Goal: Find specific page/section: Find specific page/section

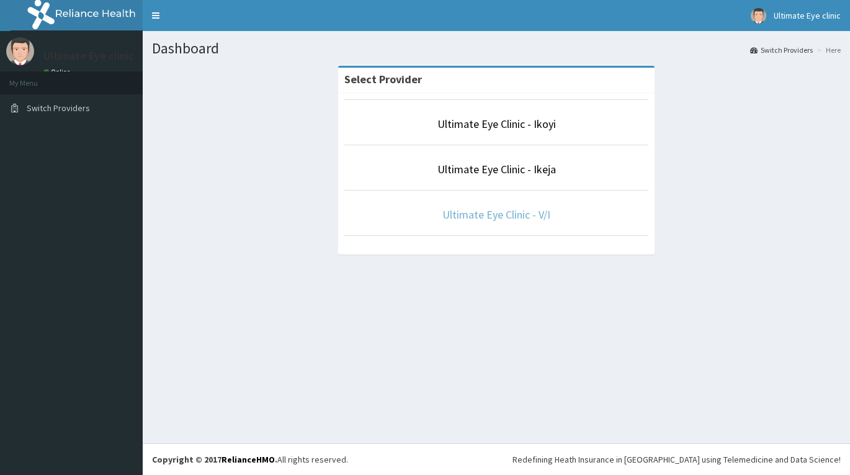
click at [500, 215] on link "Ultimate Eye Clinic - V/I" at bounding box center [496, 214] width 108 height 14
click at [460, 214] on link "Ultimate Eye Clinic - V/I" at bounding box center [496, 214] width 108 height 14
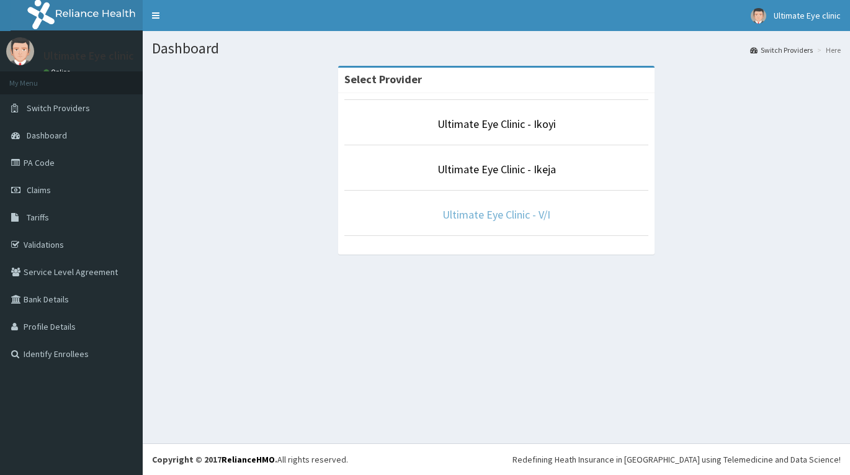
click at [499, 217] on link "Ultimate Eye Clinic - V/I" at bounding box center [496, 214] width 108 height 14
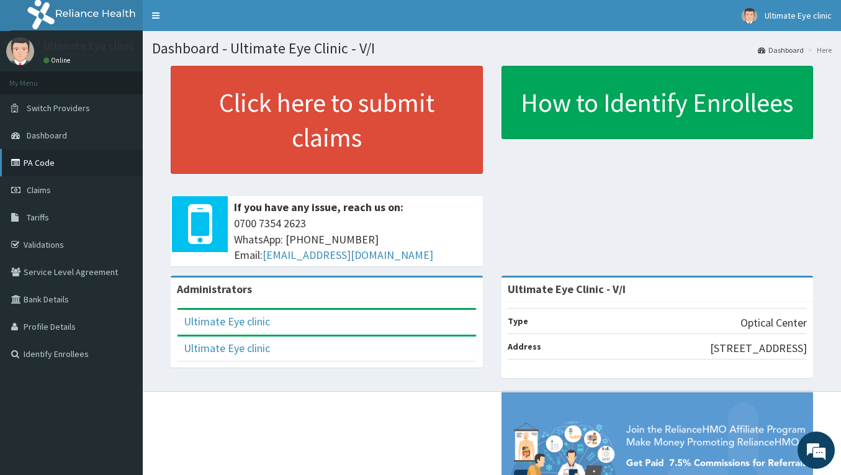
click at [67, 161] on link "PA Code" at bounding box center [71, 162] width 143 height 27
